Goal: Task Accomplishment & Management: Use online tool/utility

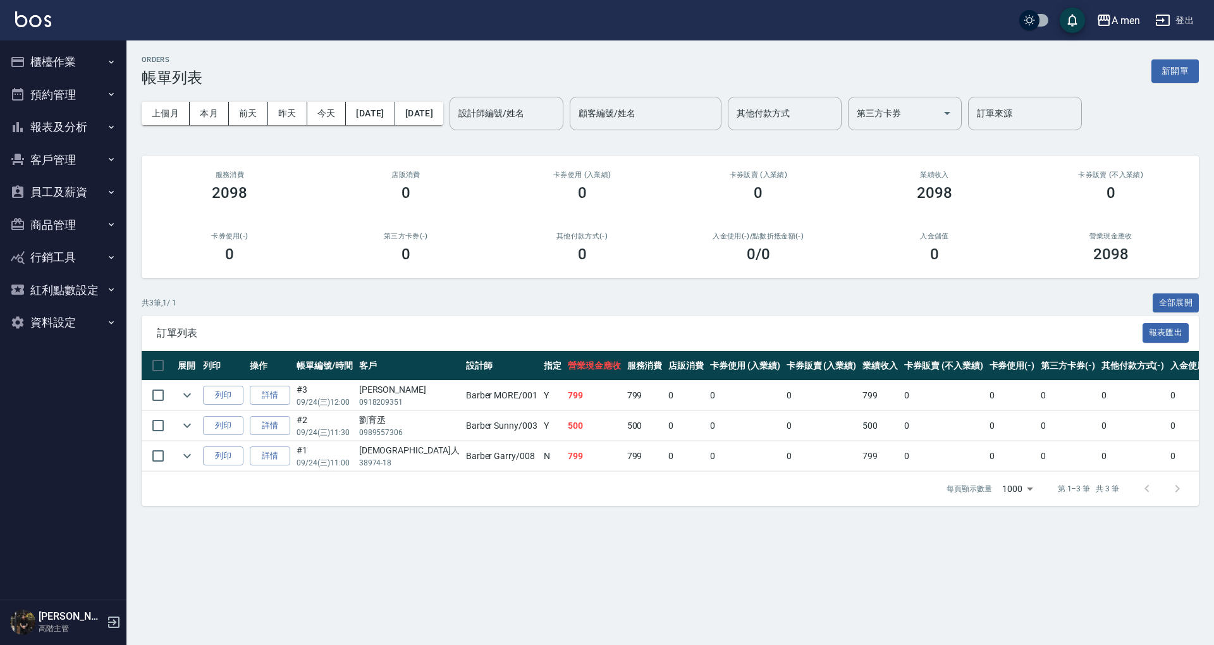
click at [83, 99] on button "預約管理" at bounding box center [63, 94] width 116 height 33
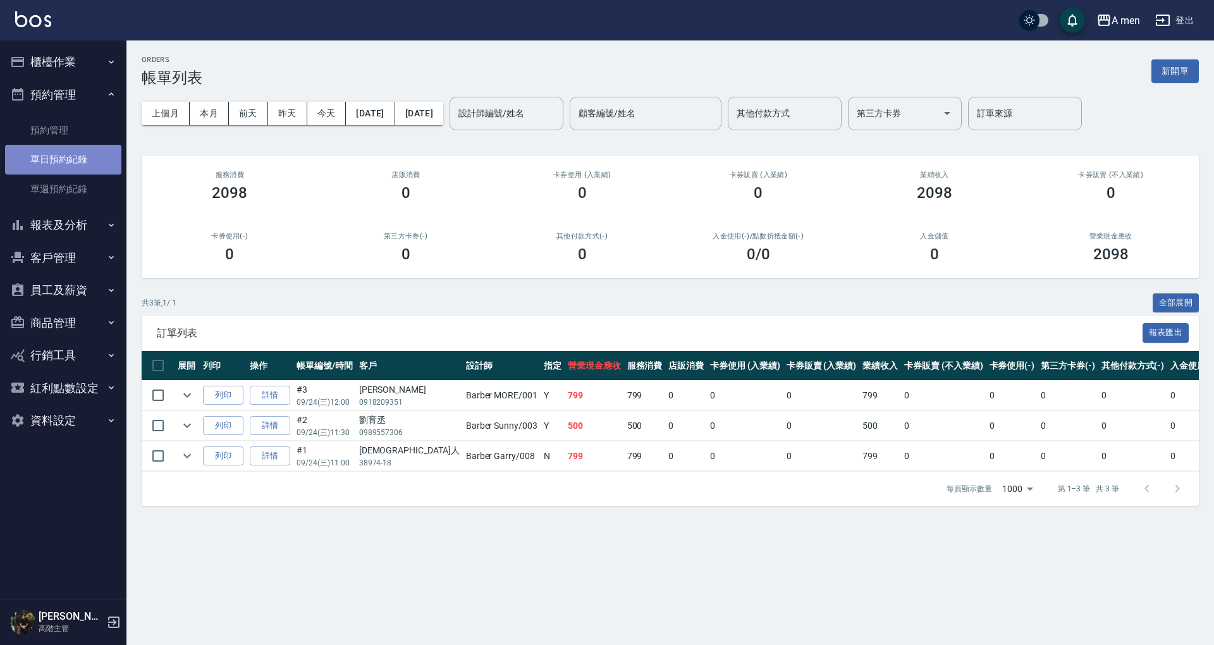
click at [97, 148] on link "單日預約紀錄" at bounding box center [63, 159] width 116 height 29
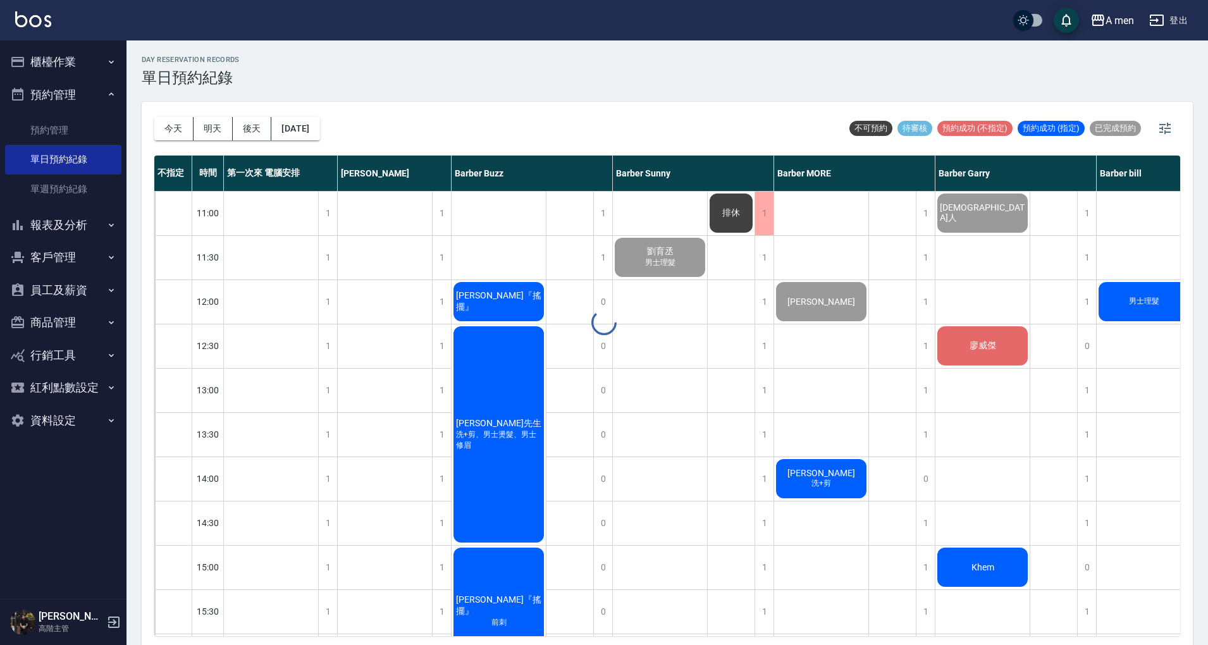
click at [168, 121] on div "day Reservation records 單日預約紀錄 今天 明天 後天 2025/09/24 不可預約 待審核 預約成功 (不指定) 預約成功 (指定…" at bounding box center [666, 344] width 1081 height 608
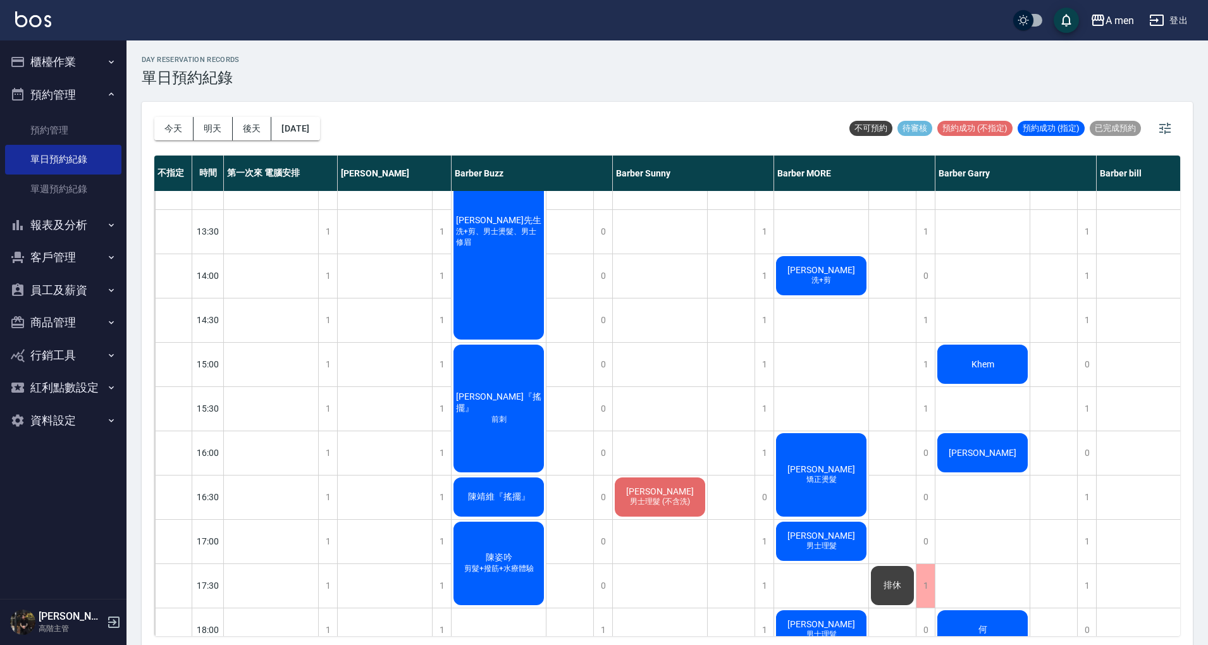
scroll to position [253, 0]
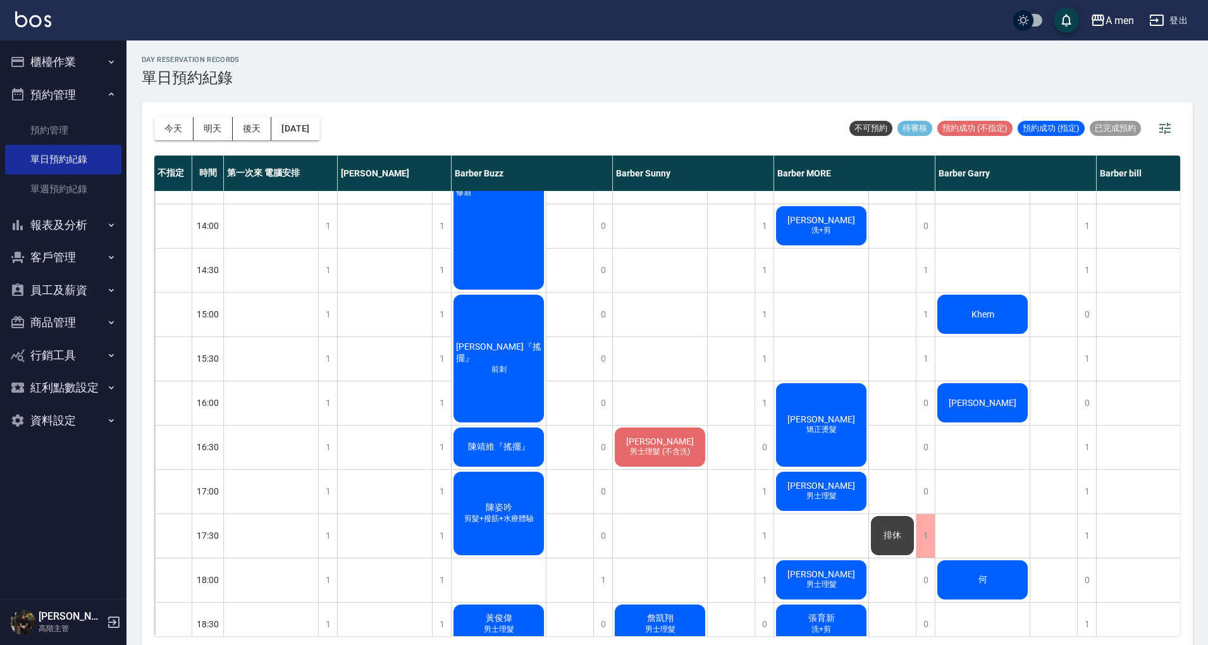
drag, startPoint x: 476, startPoint y: 82, endPoint x: 492, endPoint y: 2, distance: 82.0
click at [476, 76] on div "day Reservation records 單日預約紀錄" at bounding box center [667, 71] width 1051 height 31
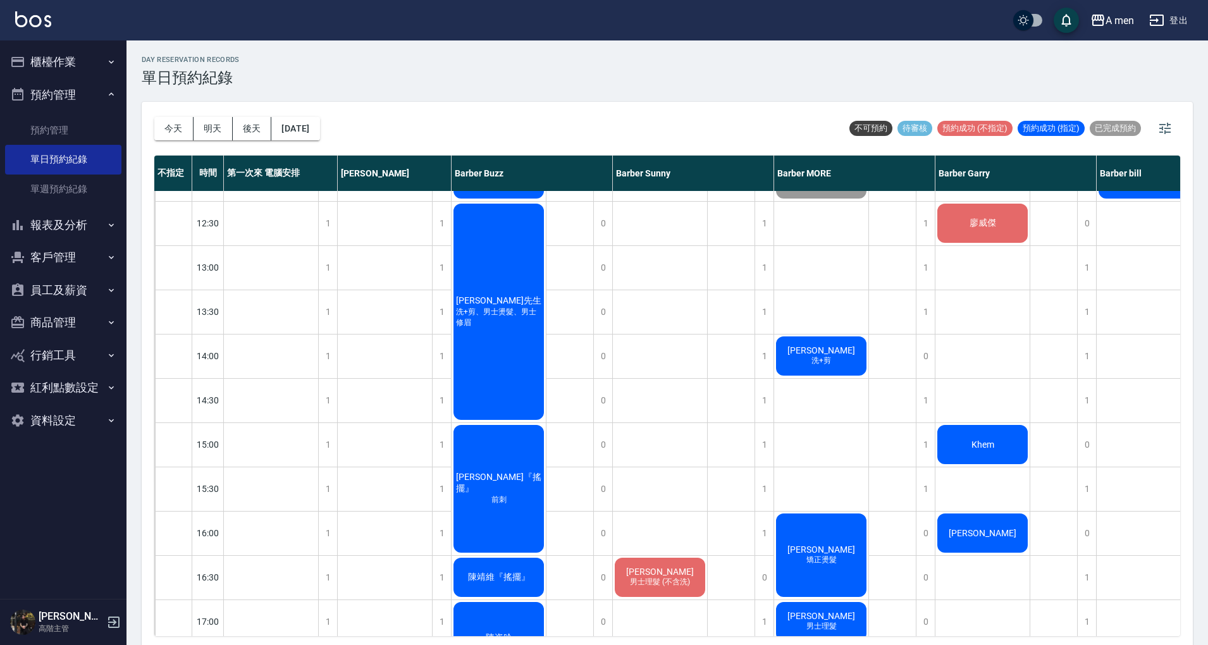
scroll to position [0, 0]
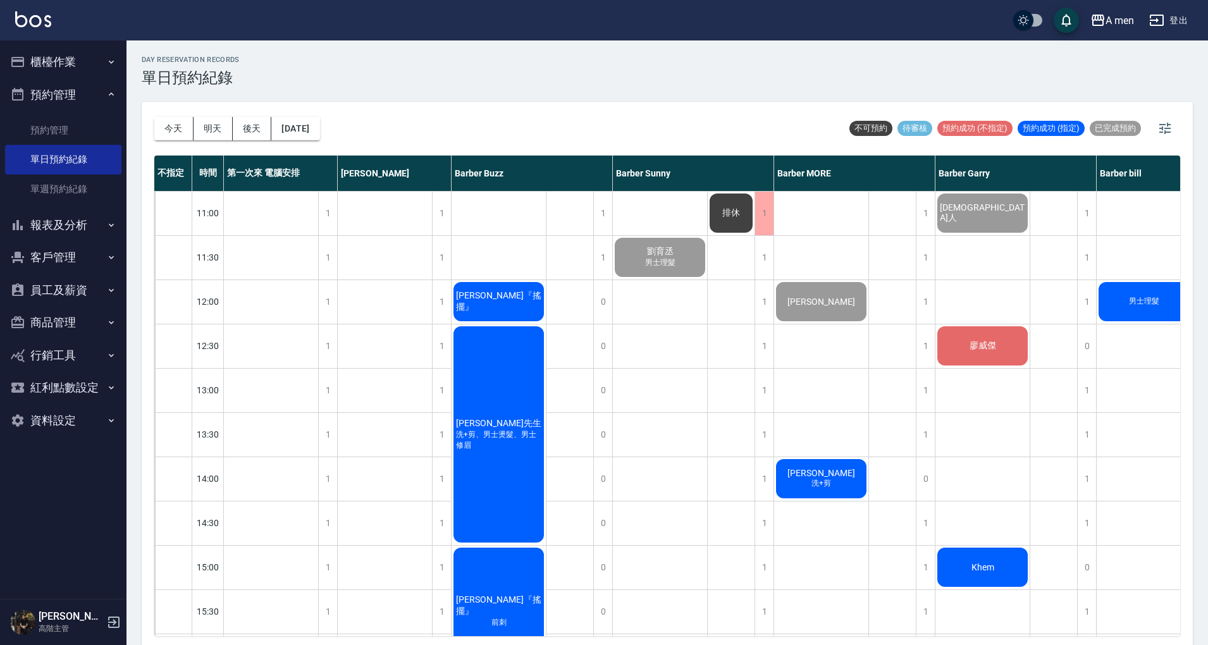
click at [513, 285] on div "[PERSON_NAME]『搖擺』" at bounding box center [498, 301] width 94 height 43
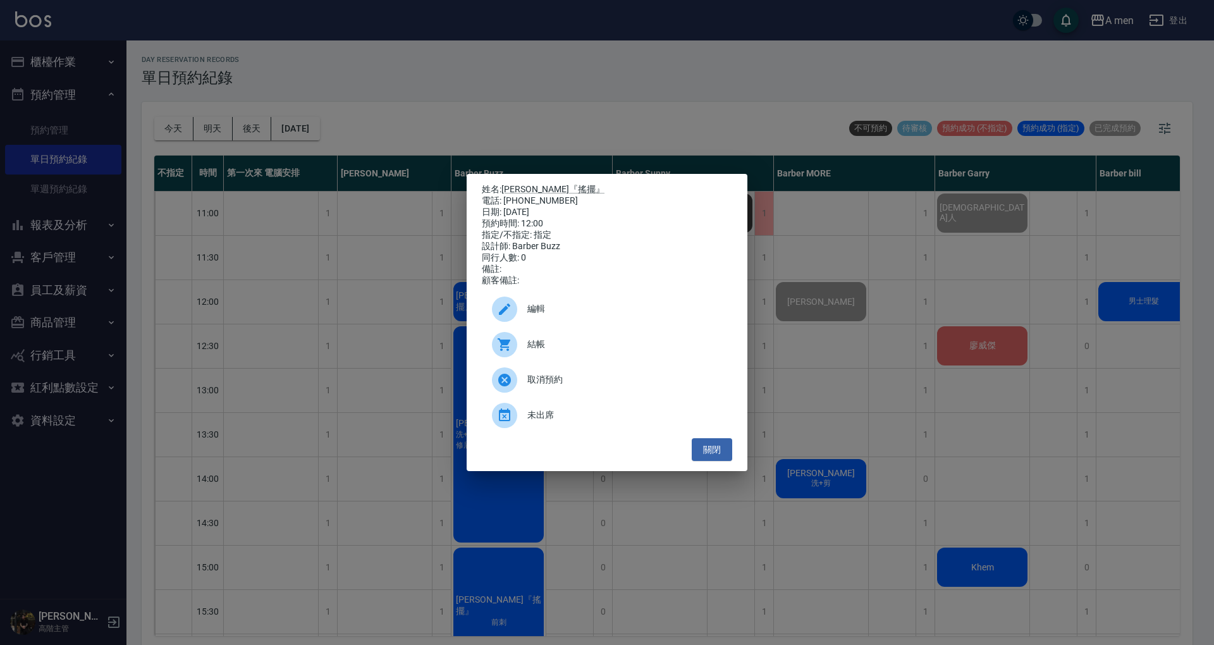
click at [732, 457] on div "姓名: 張宸豪『搖擺』 電話: 0905773279 日期: 2025/09/24 預約時間: 12:00 指定/不指定: 指定 設計師: Barber Bu…" at bounding box center [607, 323] width 281 height 298
click at [726, 457] on button "關閉" at bounding box center [712, 449] width 40 height 23
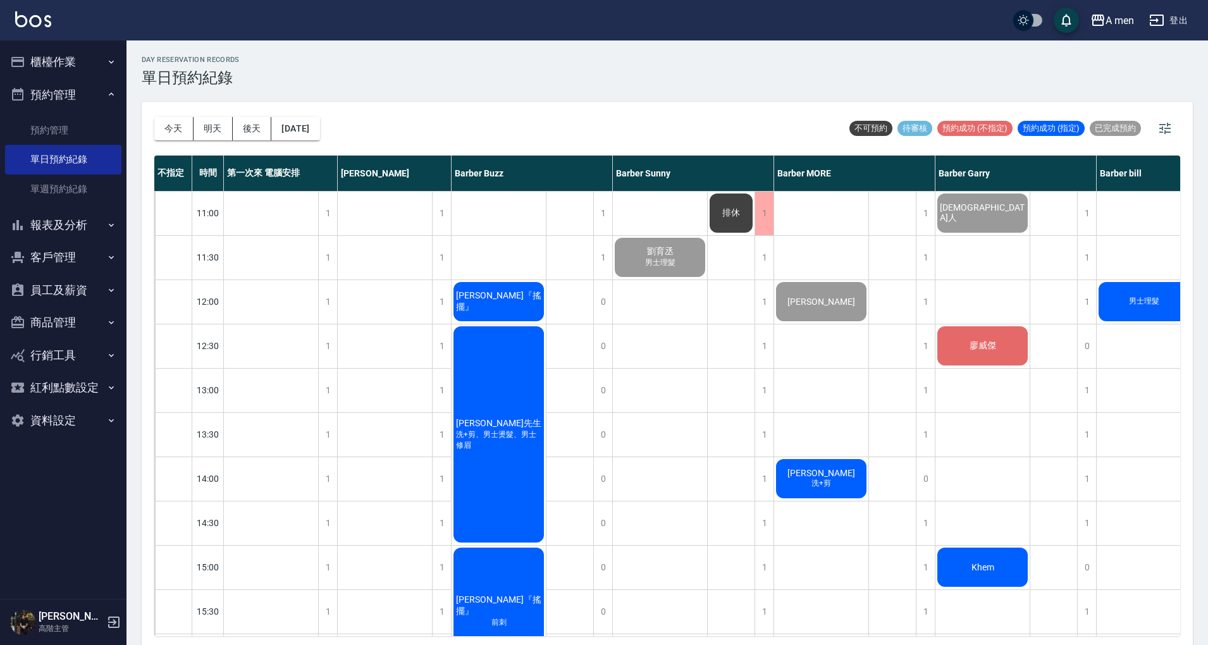
click at [516, 359] on div "吳先生 洗+剪、男士燙髮、男士修眉" at bounding box center [498, 434] width 94 height 220
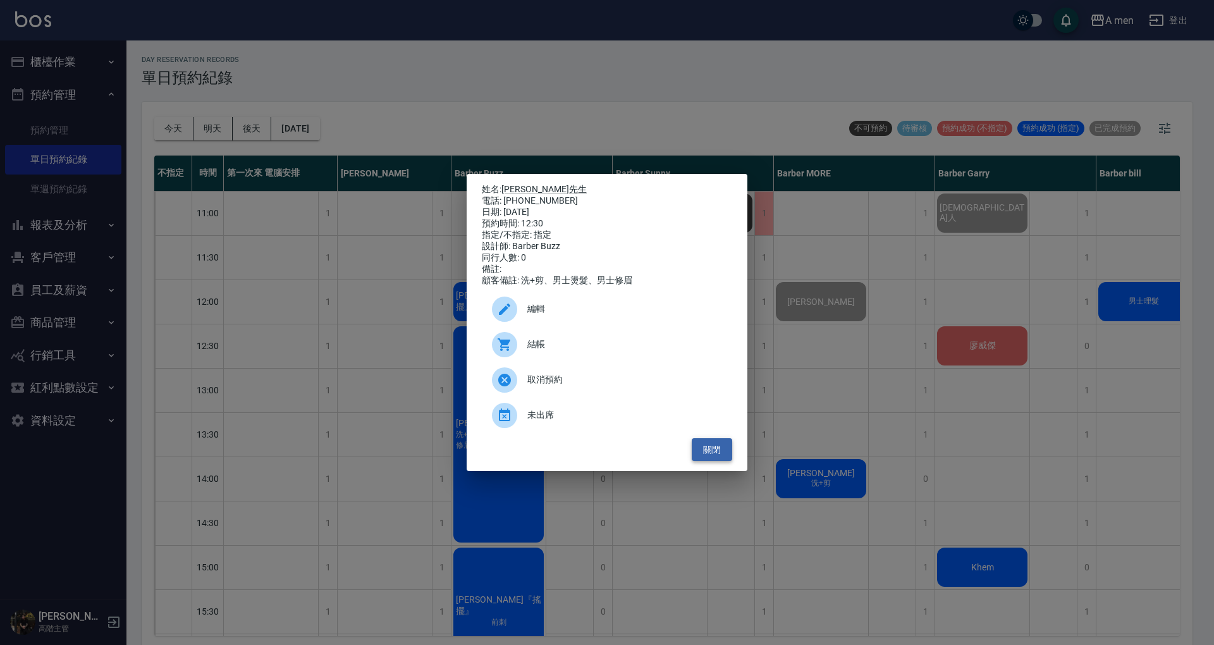
click at [720, 458] on button "關閉" at bounding box center [712, 449] width 40 height 23
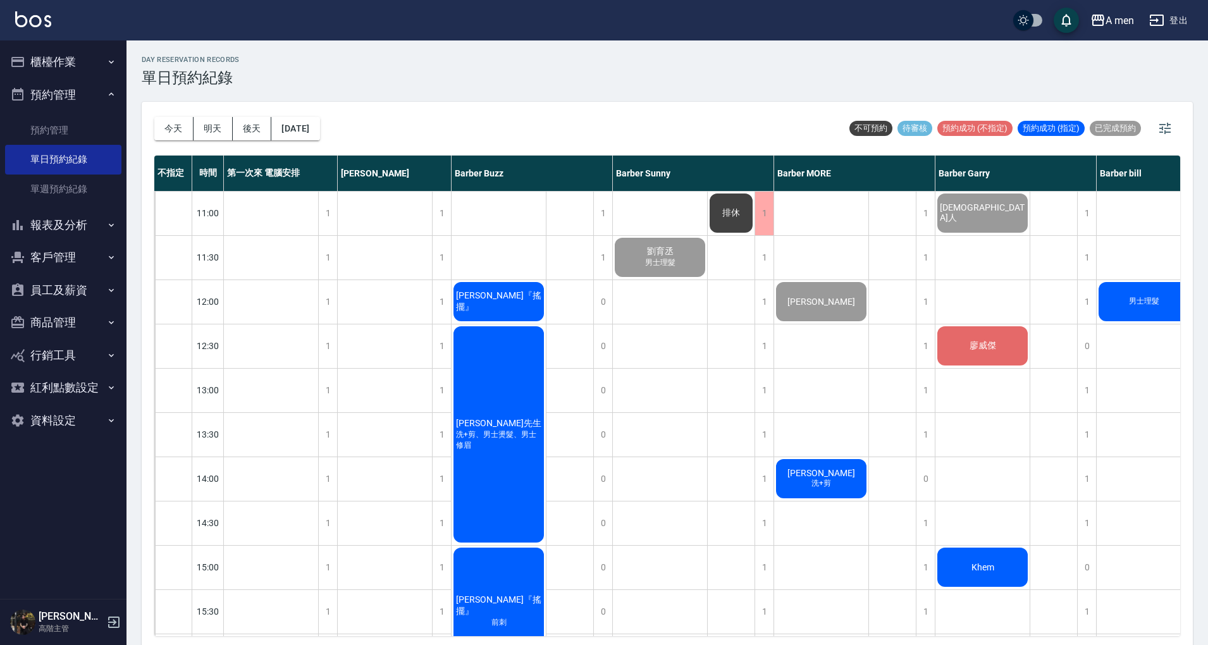
click at [517, 304] on span "[PERSON_NAME]『搖擺』" at bounding box center [498, 301] width 90 height 23
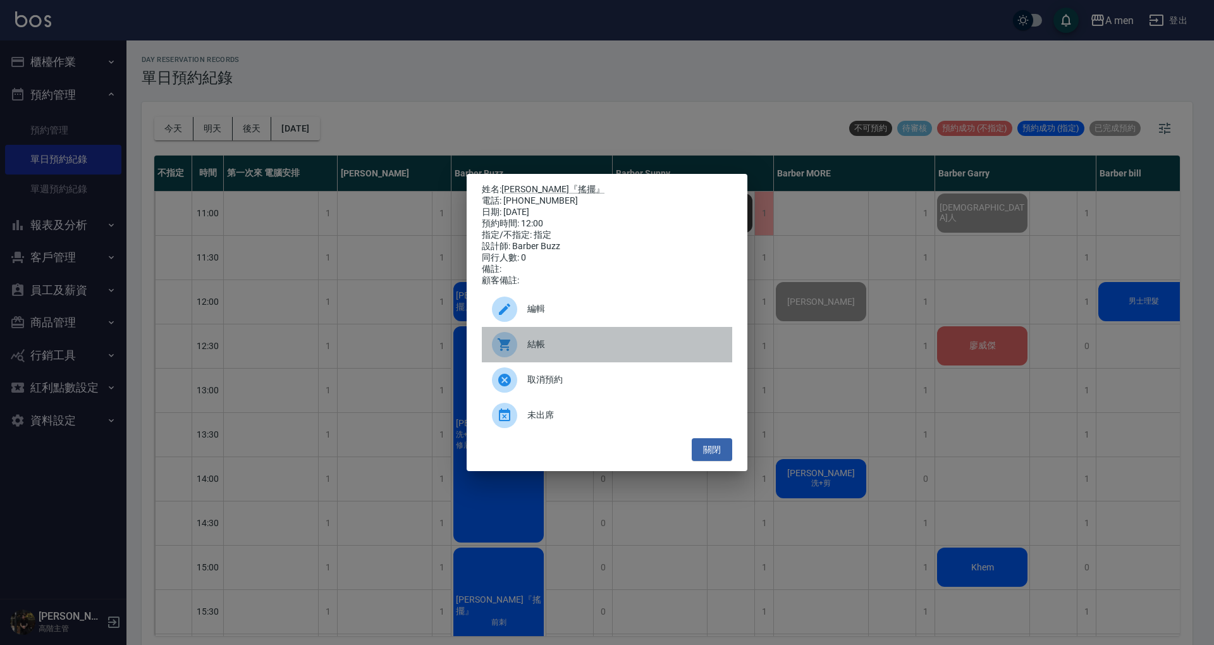
click at [545, 351] on span "結帳" at bounding box center [624, 344] width 195 height 13
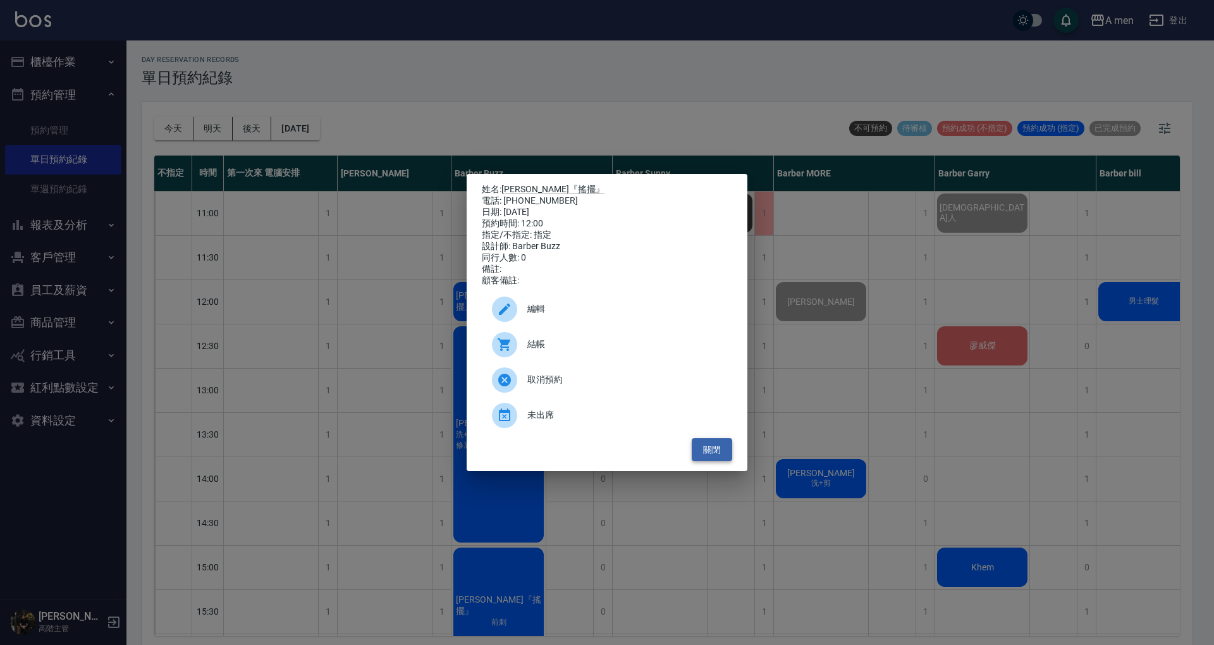
drag, startPoint x: 720, startPoint y: 448, endPoint x: 657, endPoint y: 420, distance: 68.8
click at [720, 448] on button "關閉" at bounding box center [712, 449] width 40 height 23
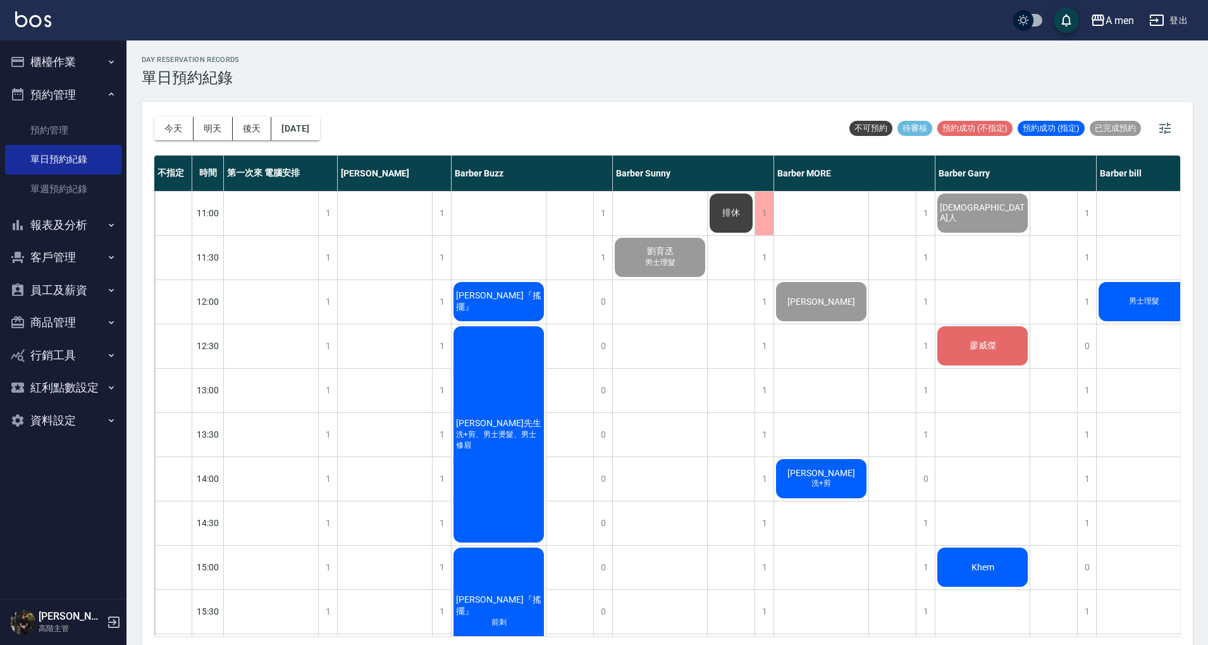
click at [524, 307] on span "[PERSON_NAME]『搖擺』" at bounding box center [498, 301] width 90 height 23
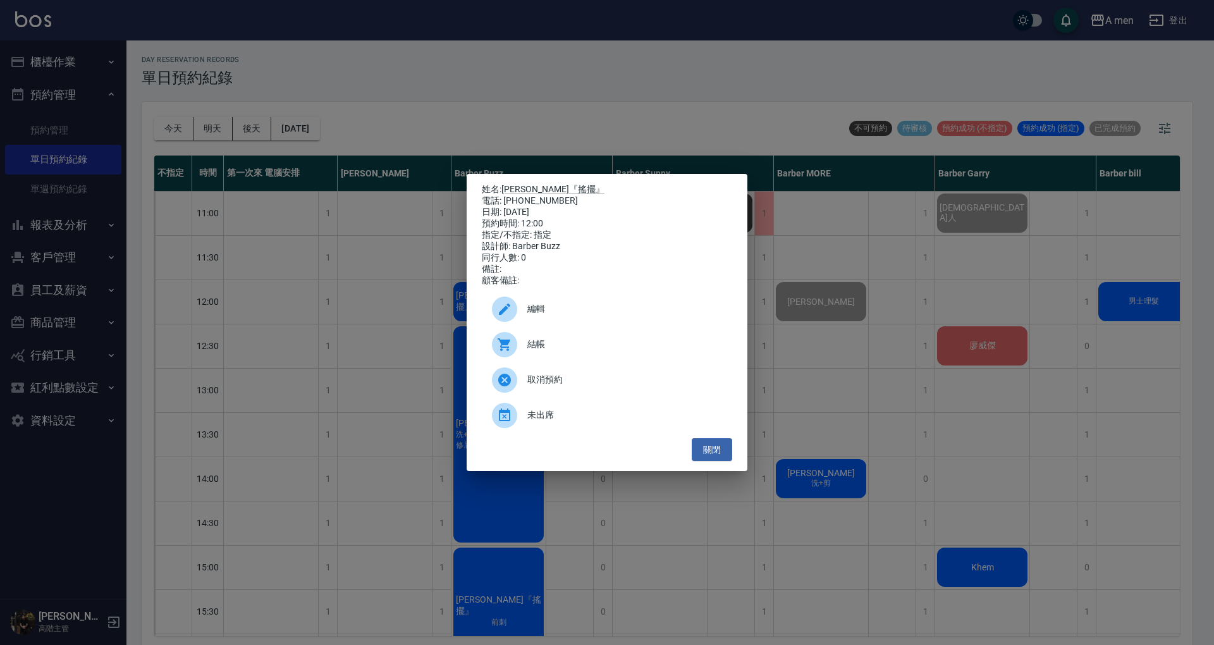
click at [651, 351] on span "結帳" at bounding box center [624, 344] width 195 height 13
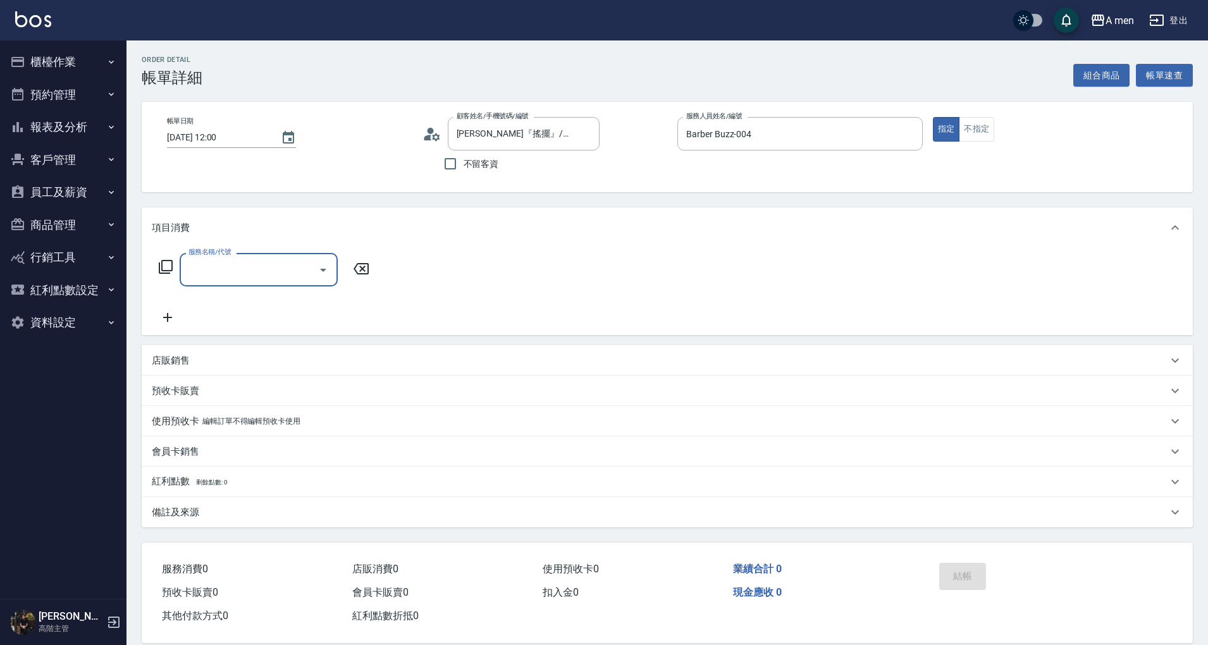
click at [295, 288] on div "服務名稱/代號 服務名稱/代號" at bounding box center [264, 289] width 225 height 72
click at [296, 267] on input "服務名稱/代號" at bounding box center [249, 270] width 128 height 22
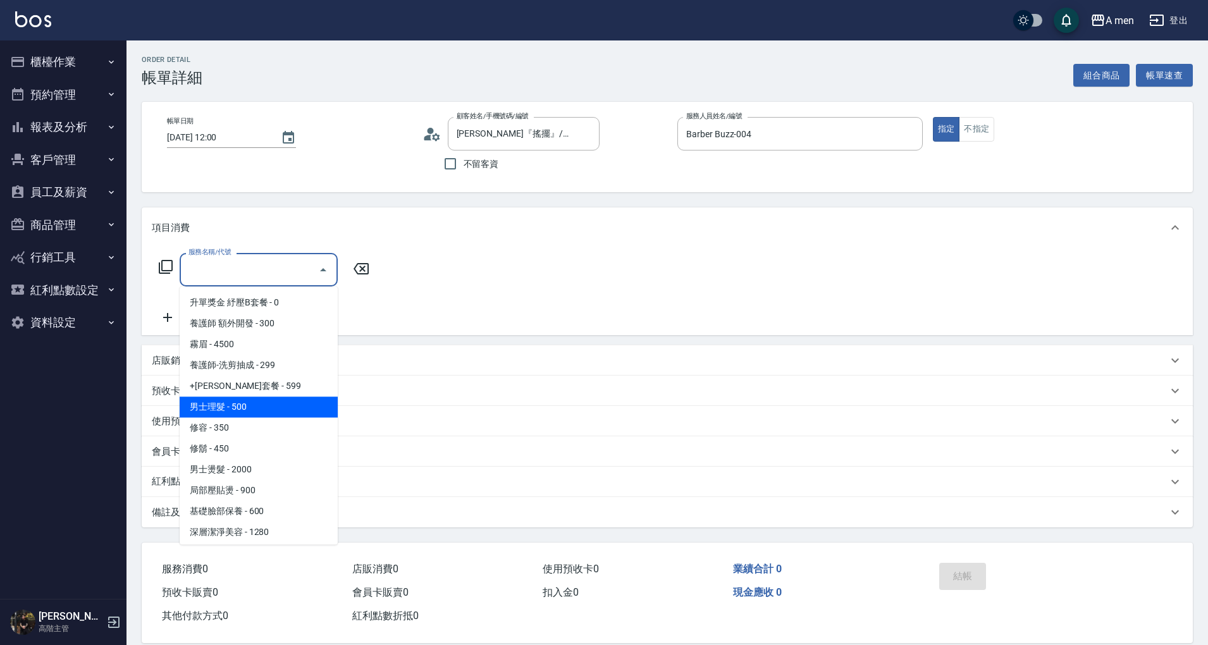
scroll to position [253, 0]
click at [282, 411] on span "男士理髮 - 500" at bounding box center [259, 403] width 158 height 21
type input "男士理髮(A01)"
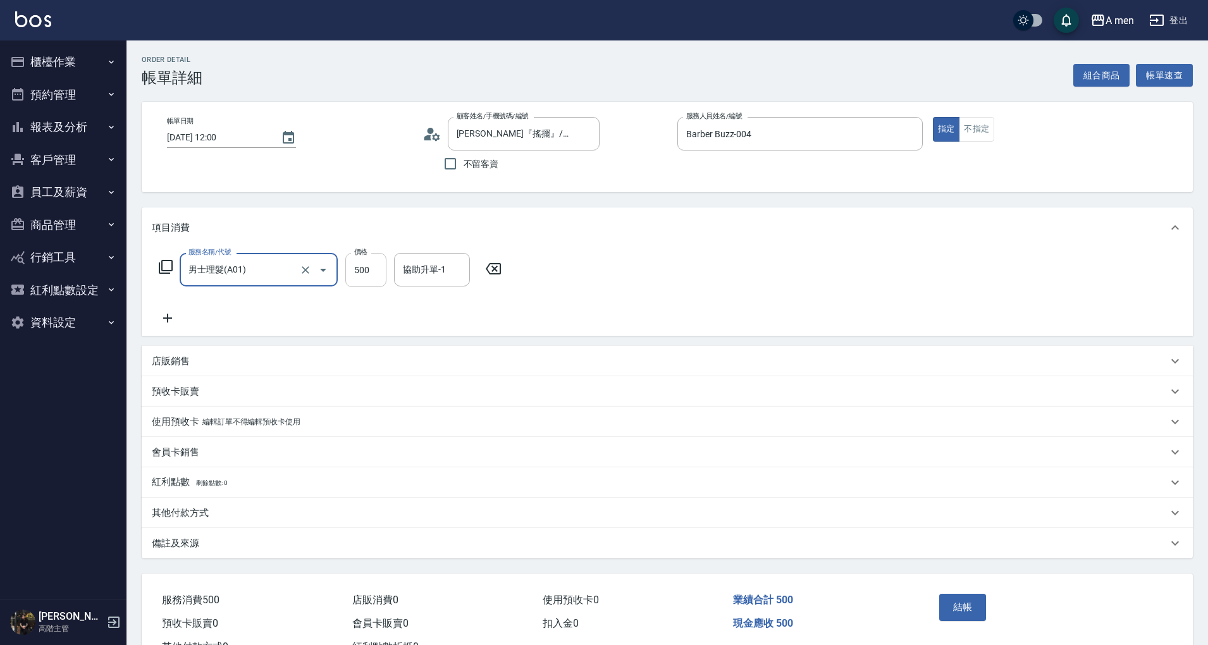
click at [371, 282] on input "500" at bounding box center [365, 270] width 41 height 34
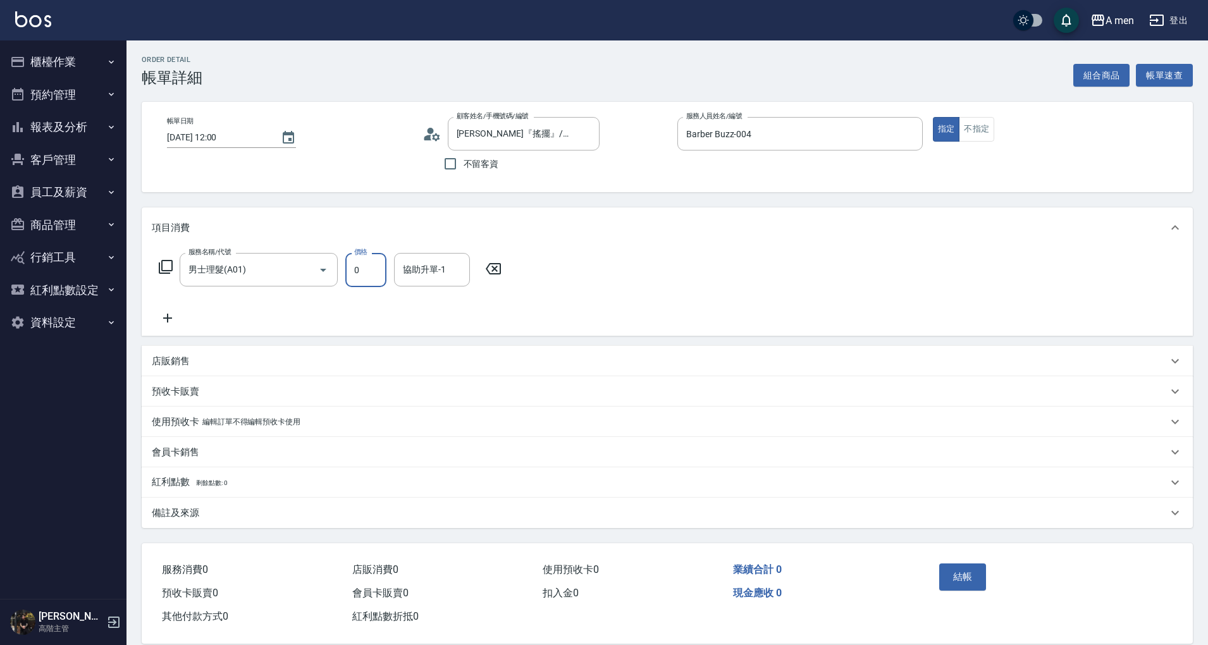
type input "0"
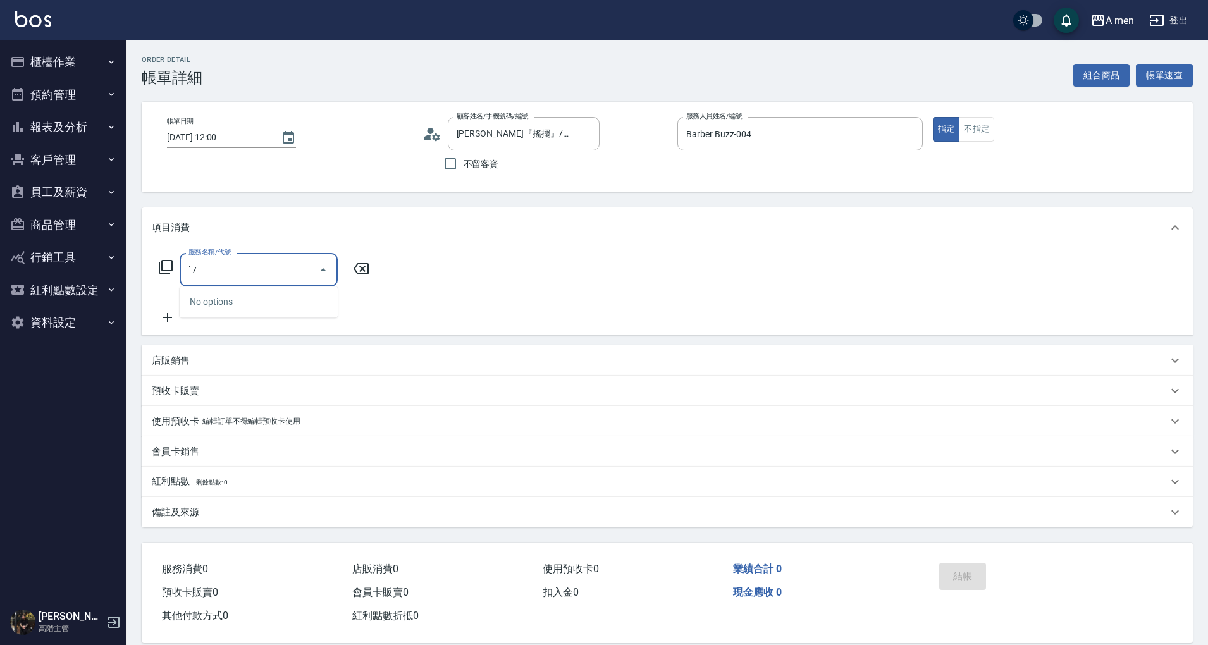
click at [253, 269] on input "˙7" at bounding box center [249, 270] width 128 height 22
click at [326, 269] on icon "Close" at bounding box center [323, 269] width 15 height 15
click at [326, 269] on icon "Open" at bounding box center [323, 270] width 6 height 3
click at [311, 269] on div "˙7 服務名稱/代號" at bounding box center [259, 270] width 158 height 34
drag, startPoint x: 293, startPoint y: 300, endPoint x: 305, endPoint y: 274, distance: 28.3
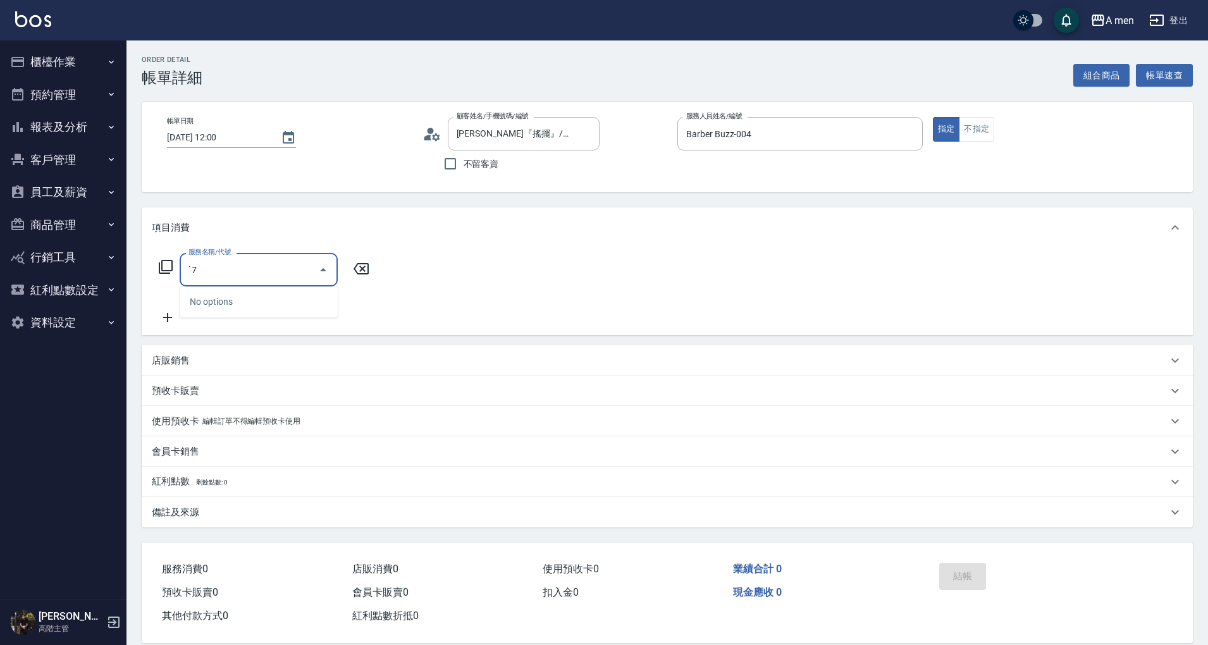
click at [292, 300] on div "No options" at bounding box center [259, 301] width 158 height 31
type input "˙7"
click at [378, 271] on div "服務名稱/代號 服務名稱/代號" at bounding box center [667, 291] width 1051 height 87
click at [317, 269] on icon "Open" at bounding box center [323, 269] width 15 height 15
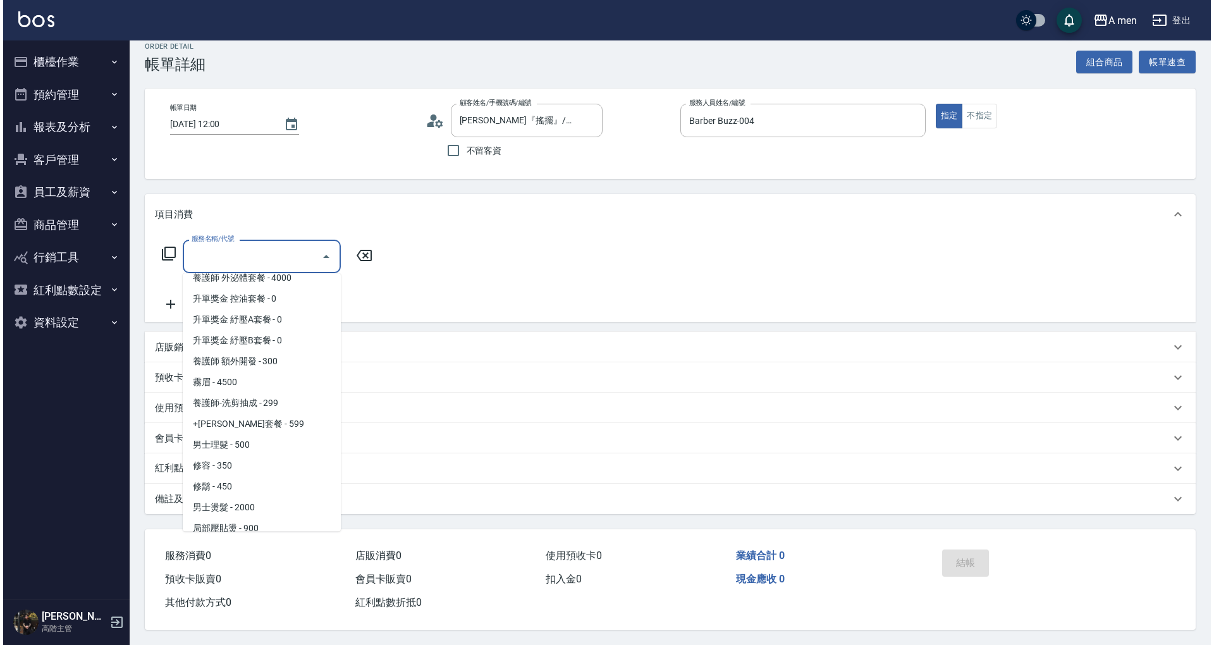
scroll to position [188, 0]
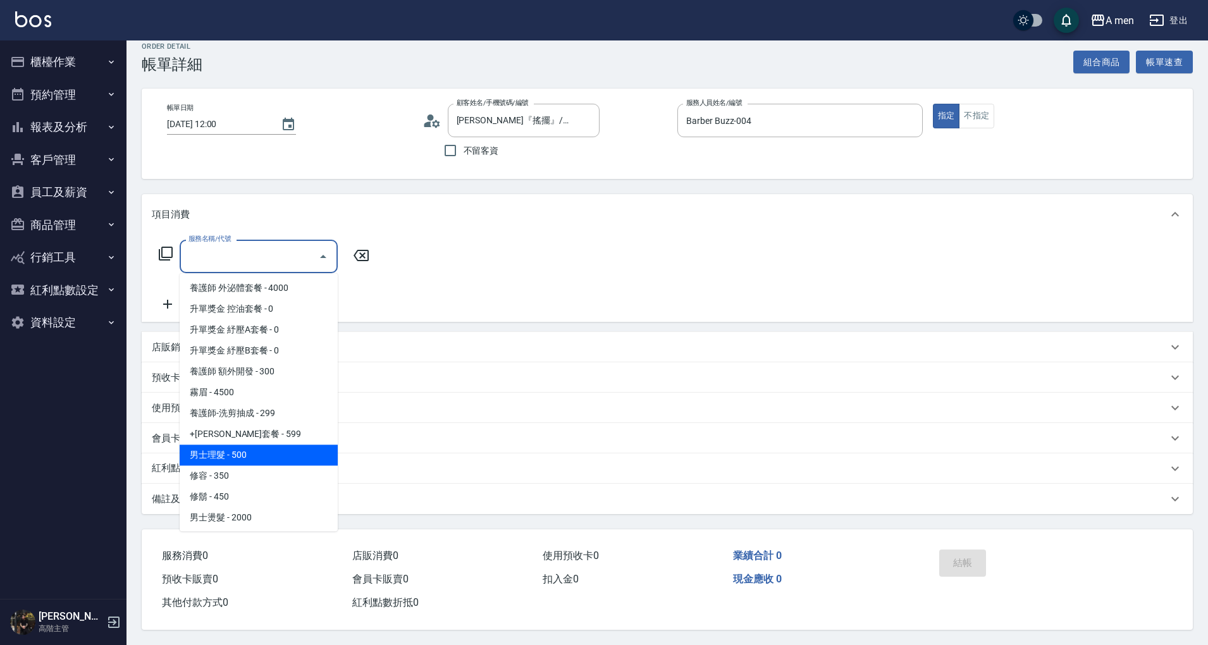
click at [264, 448] on span "男士理髮 - 500" at bounding box center [259, 455] width 158 height 21
type input "男士理髮(A01)"
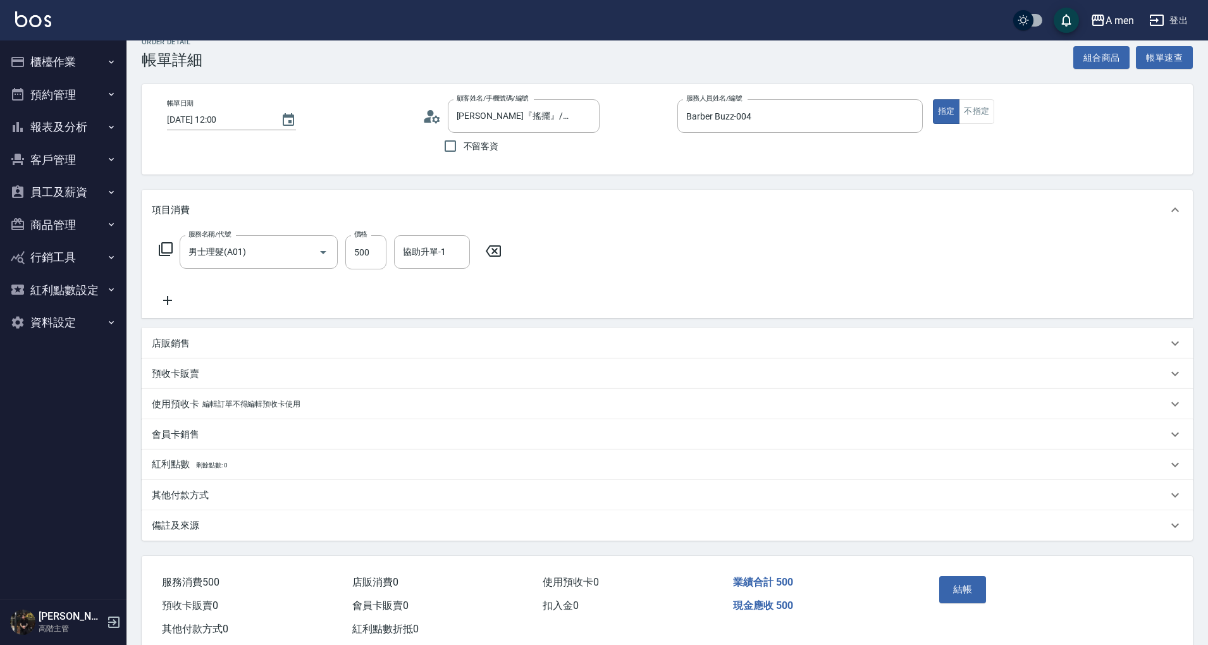
drag, startPoint x: 384, startPoint y: 281, endPoint x: 379, endPoint y: 274, distance: 8.1
click at [383, 280] on div "服務名稱/代號 男士理髮(A01) 服務名稱/代號 價格 500 價格 協助升單-1 協助升單-1" at bounding box center [330, 271] width 357 height 73
type input "700"
click at [949, 596] on button "結帳" at bounding box center [962, 589] width 47 height 27
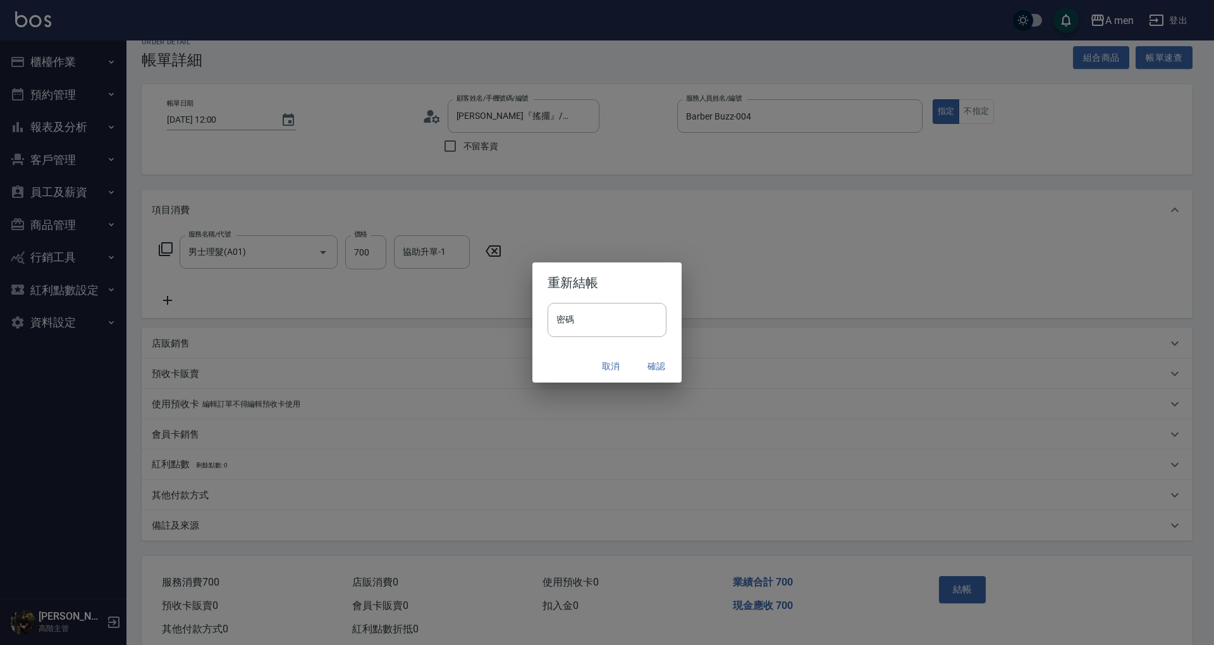
drag, startPoint x: 655, startPoint y: 364, endPoint x: 708, endPoint y: 425, distance: 81.1
click at [654, 358] on button "確認" at bounding box center [656, 366] width 40 height 23
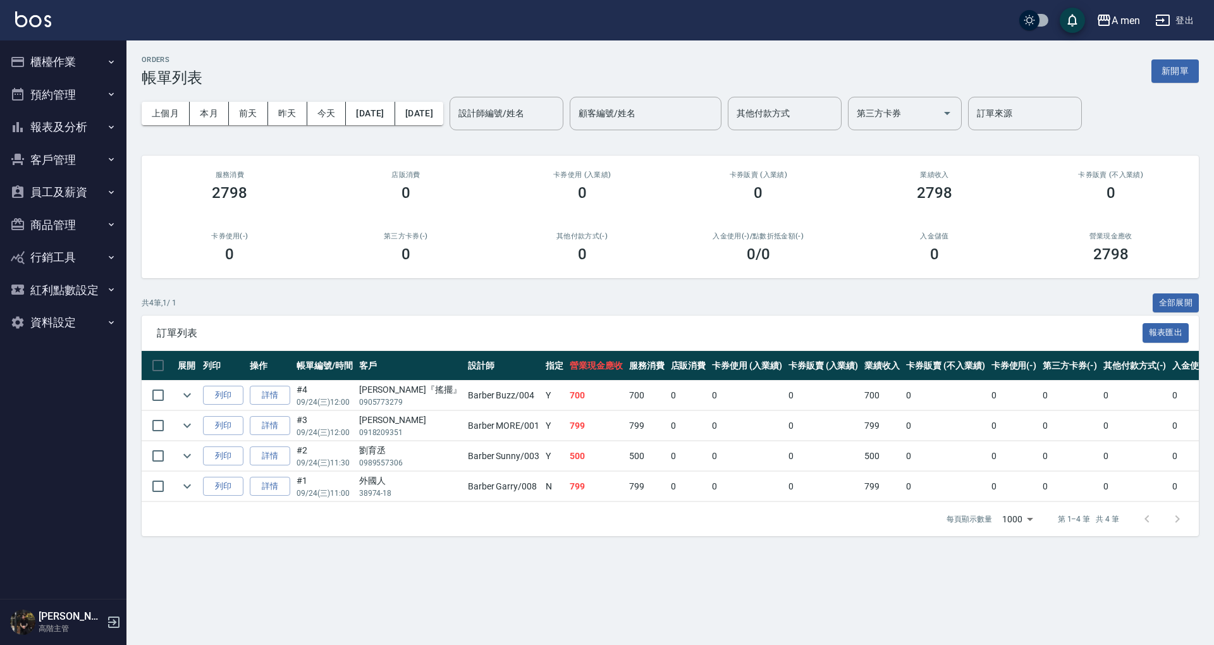
click at [493, 157] on div "店販消費 0" at bounding box center [406, 186] width 176 height 61
